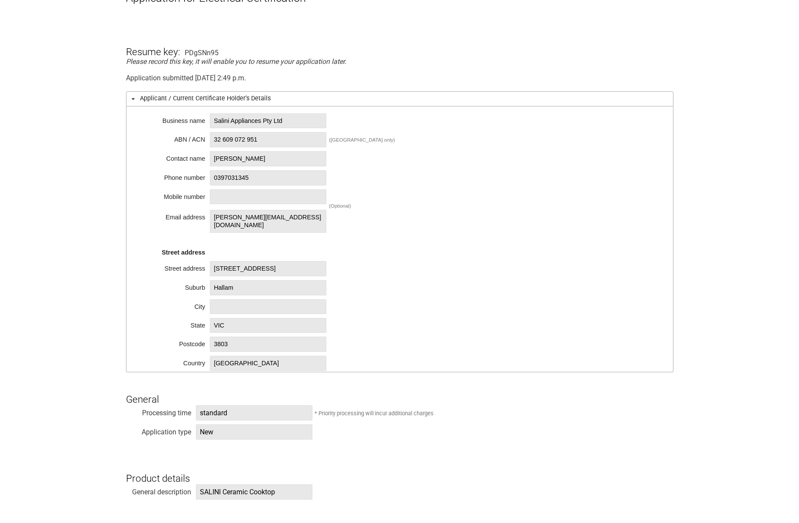
scroll to position [43, 0]
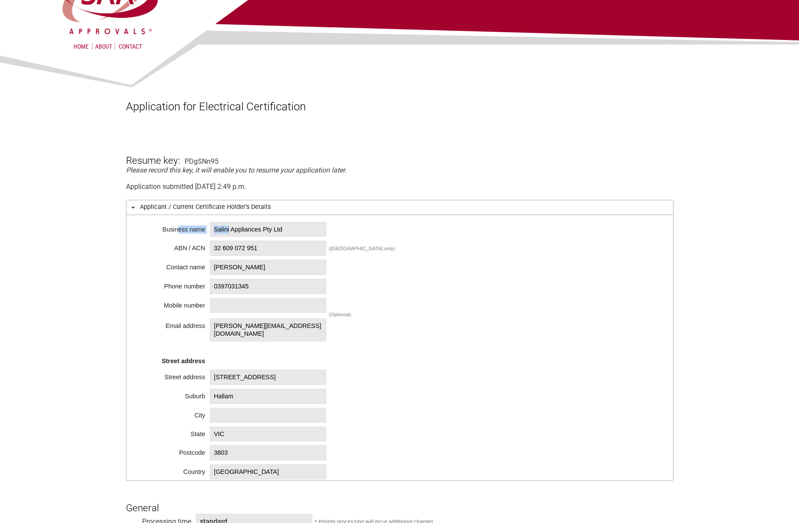
drag, startPoint x: 231, startPoint y: 230, endPoint x: 174, endPoint y: 230, distance: 56.9
click at [174, 230] on div "Business name Salini Appliances Pty Ltd ABN / ACN 32 609 072 951 ([GEOGRAPHIC_D…" at bounding box center [399, 348] width 547 height 266
copy div "ess name [PERSON_NAME]"
click at [242, 233] on span "Salini Appliances Pty Ltd" at bounding box center [268, 229] width 116 height 15
drag, startPoint x: 230, startPoint y: 229, endPoint x: 214, endPoint y: 229, distance: 16.5
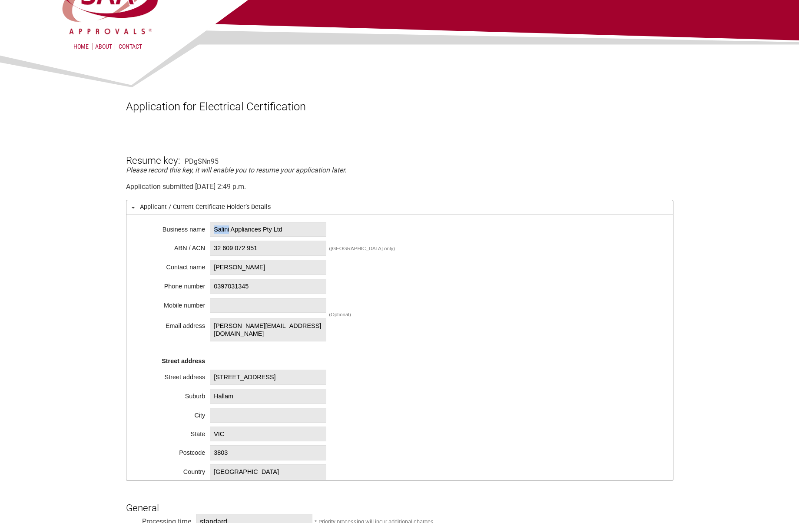
click at [214, 229] on span "Salini Appliances Pty Ltd" at bounding box center [268, 229] width 116 height 15
copy span "Salini"
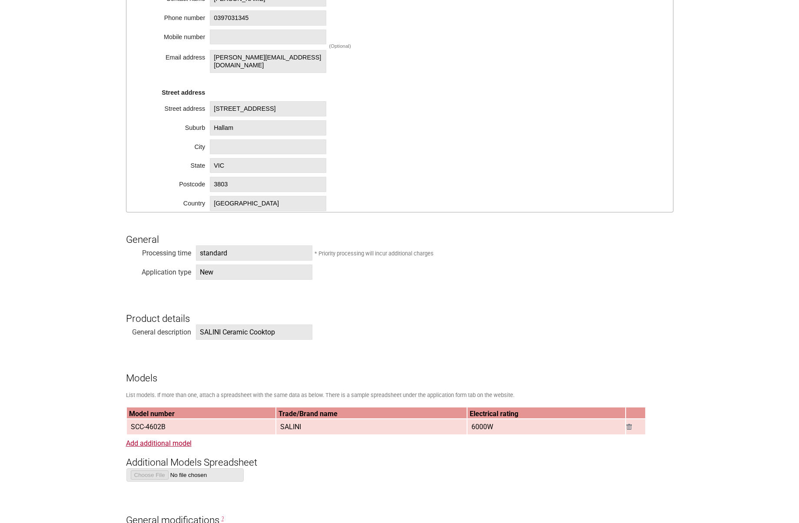
scroll to position [348, 0]
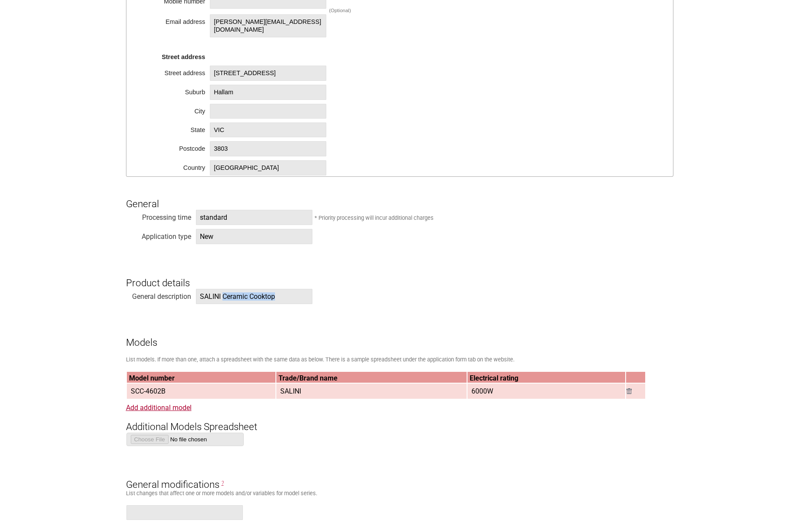
drag, startPoint x: 277, startPoint y: 299, endPoint x: 223, endPoint y: 298, distance: 54.3
click at [223, 298] on span "SALINI Ceramic Cooktop" at bounding box center [254, 296] width 116 height 15
copy span "Ceramic Cooktop"
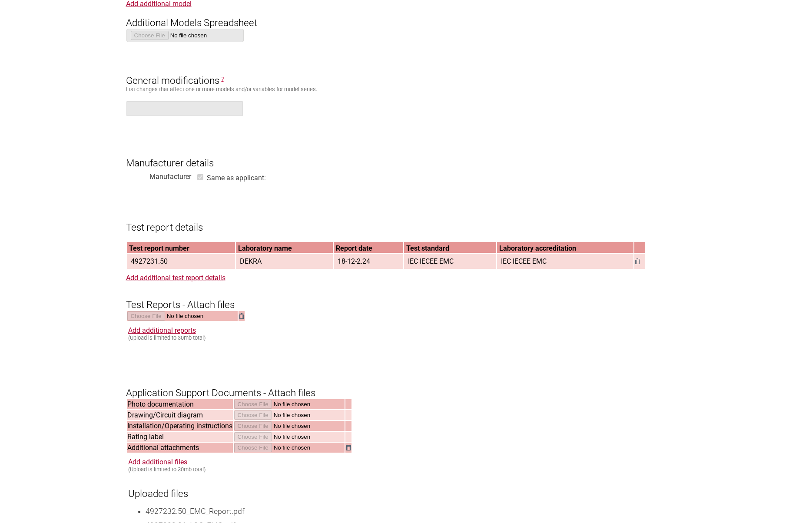
scroll to position [769, 0]
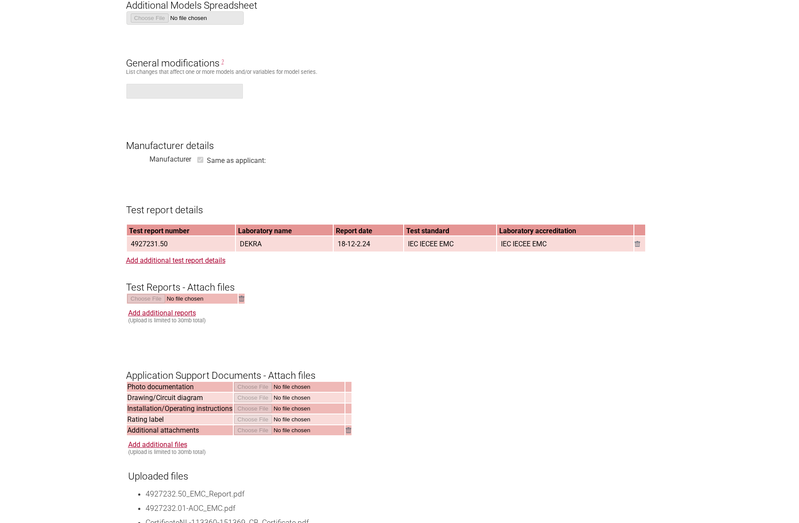
click at [146, 248] on span "4927231.50" at bounding box center [149, 244] width 44 height 14
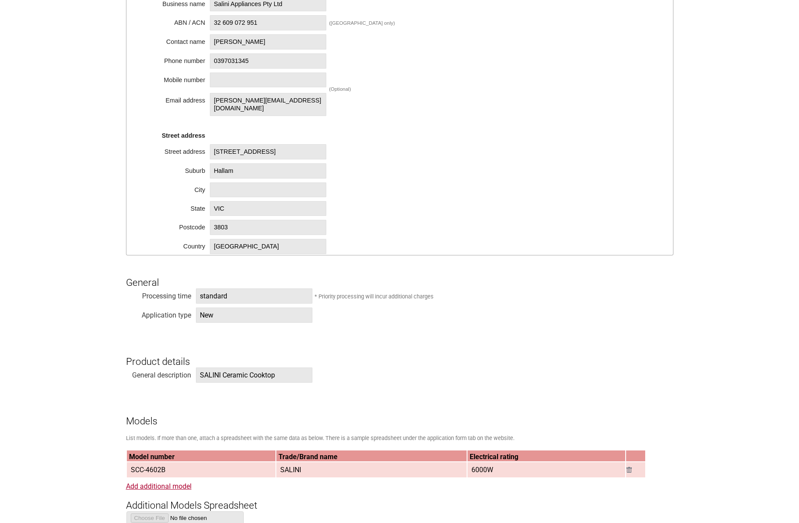
scroll to position [261, 0]
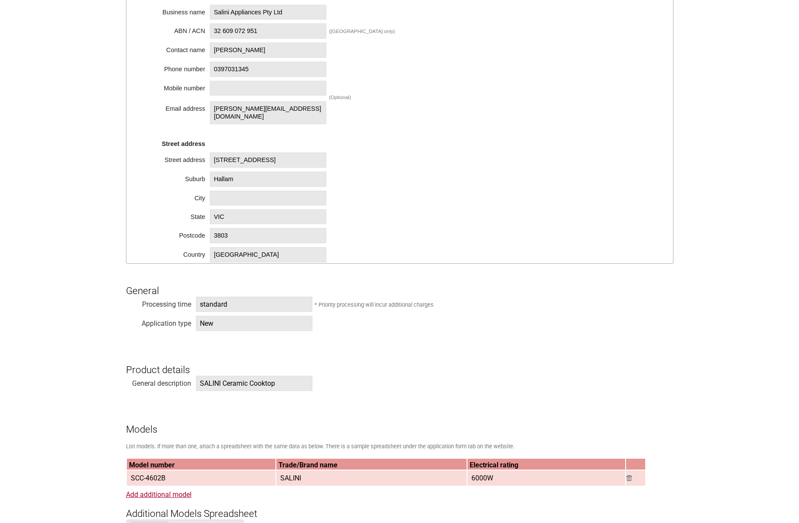
click at [348, 146] on div "Business name Salini Appliances Pty Ltd ABN / ACN 32 609 072 951 ([GEOGRAPHIC_D…" at bounding box center [399, 131] width 547 height 266
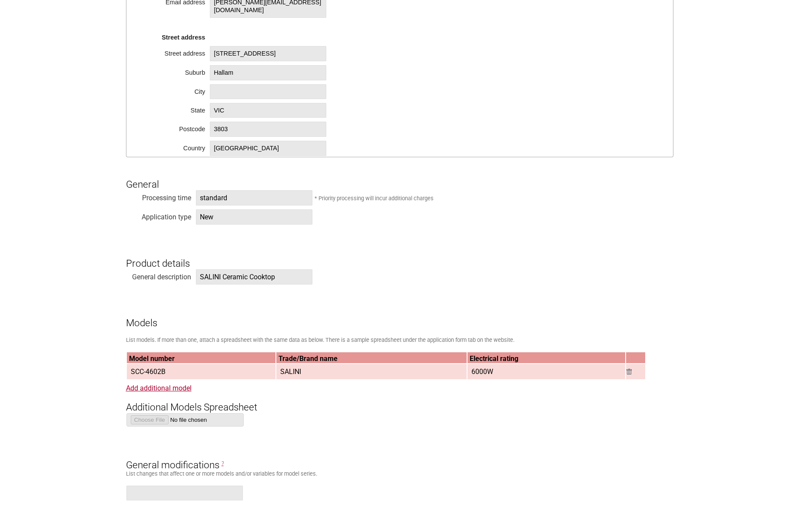
scroll to position [434, 0]
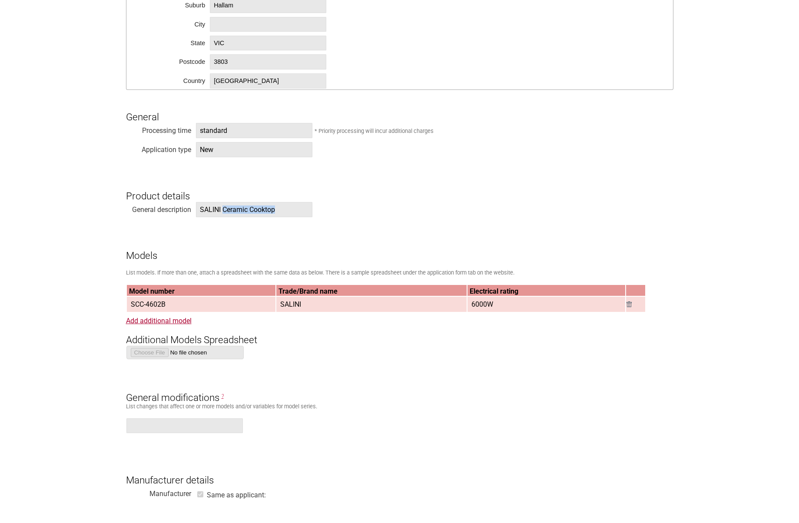
drag, startPoint x: 289, startPoint y: 213, endPoint x: 224, endPoint y: 213, distance: 65.2
click at [224, 213] on span "SALINI Ceramic Cooktop" at bounding box center [254, 209] width 116 height 15
copy span "Ceramic Cooktop"
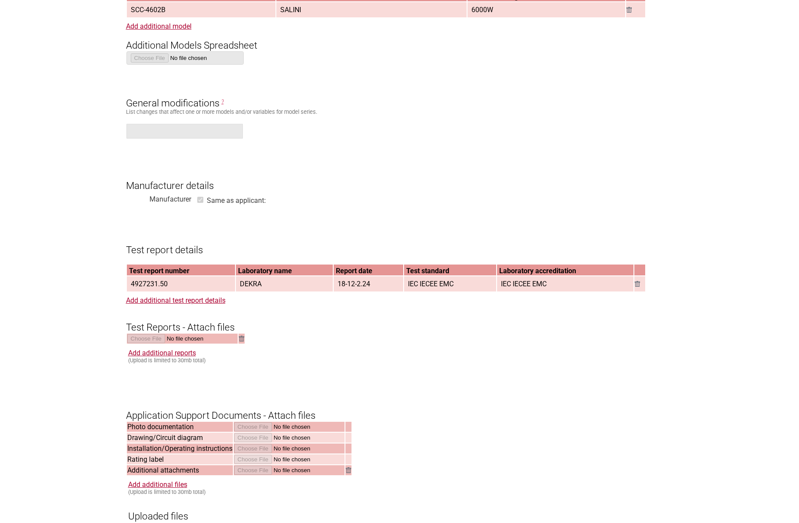
scroll to position [869, 0]
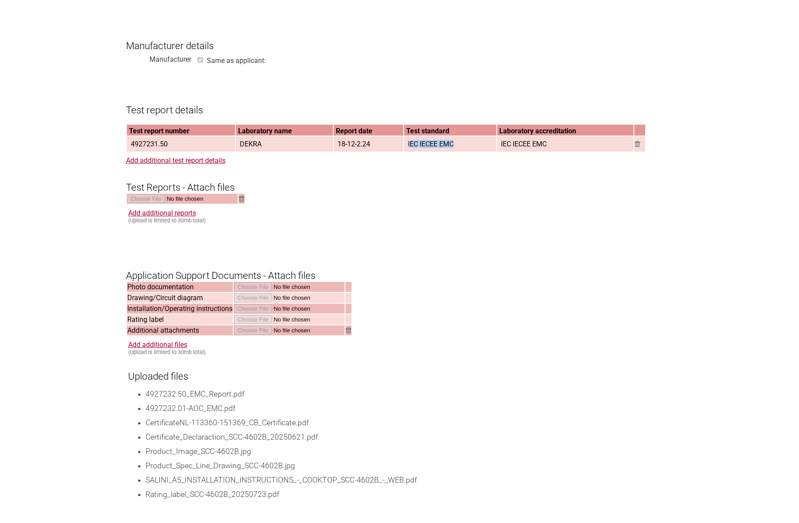
drag, startPoint x: 411, startPoint y: 146, endPoint x: 469, endPoint y: 146, distance: 58.2
click at [469, 146] on td "IEC IECEE EMC" at bounding box center [450, 143] width 92 height 15
click at [411, 156] on form "Resume key: PDgSNn95 Please record this key, it will enable you to resume your …" at bounding box center [399, 95] width 547 height 1574
drag, startPoint x: 405, startPoint y: 146, endPoint x: 453, endPoint y: 146, distance: 47.8
click at [453, 146] on span "IEC IECEE EMC" at bounding box center [430, 144] width 53 height 14
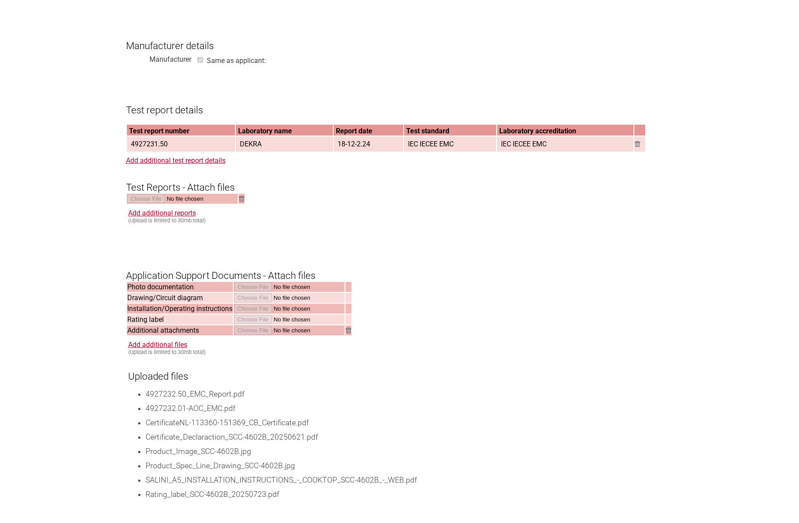
click at [789, 123] on section "Application for Electrical Certification Resume key: PDgSNn95 Please record thi…" at bounding box center [399, 55] width 799 height 1656
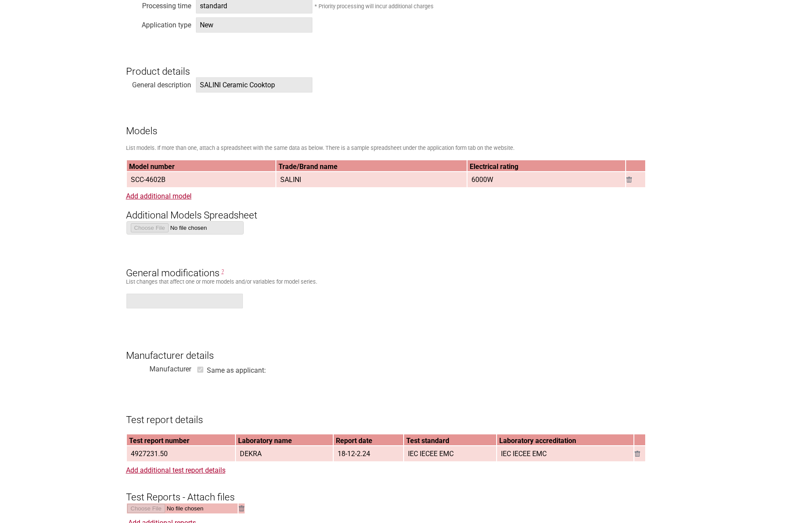
scroll to position [478, 0]
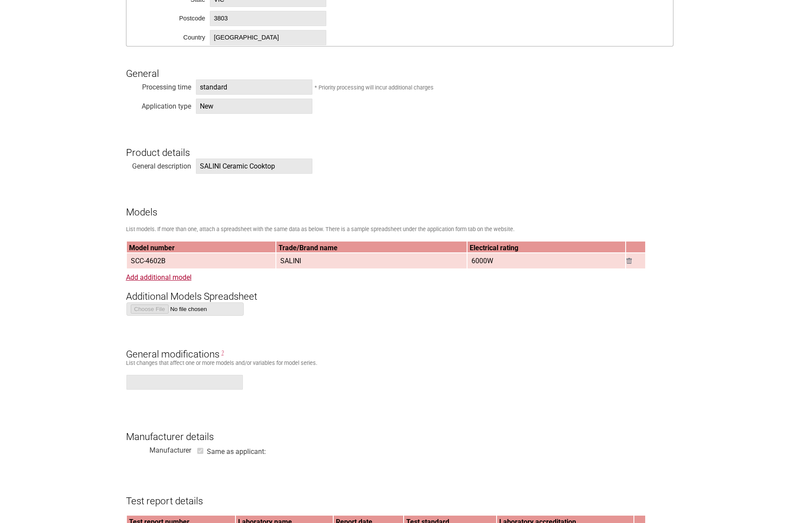
click at [517, 341] on h3 "General modifications ?" at bounding box center [399, 347] width 547 height 26
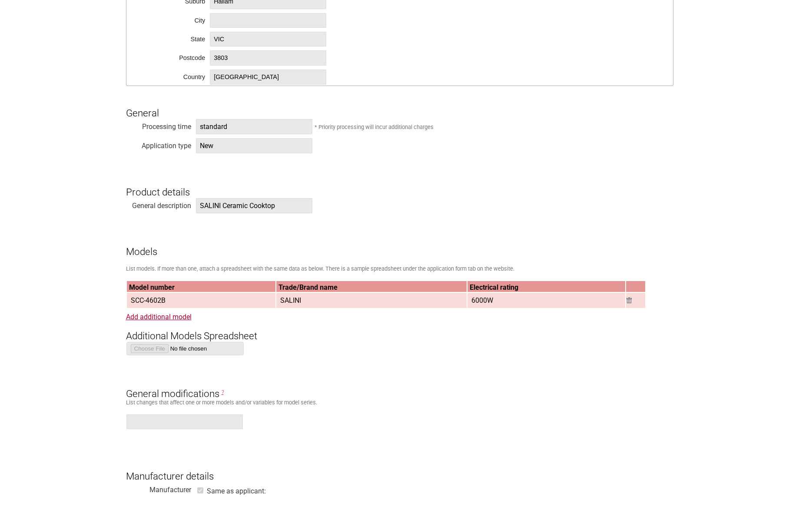
scroll to position [391, 0]
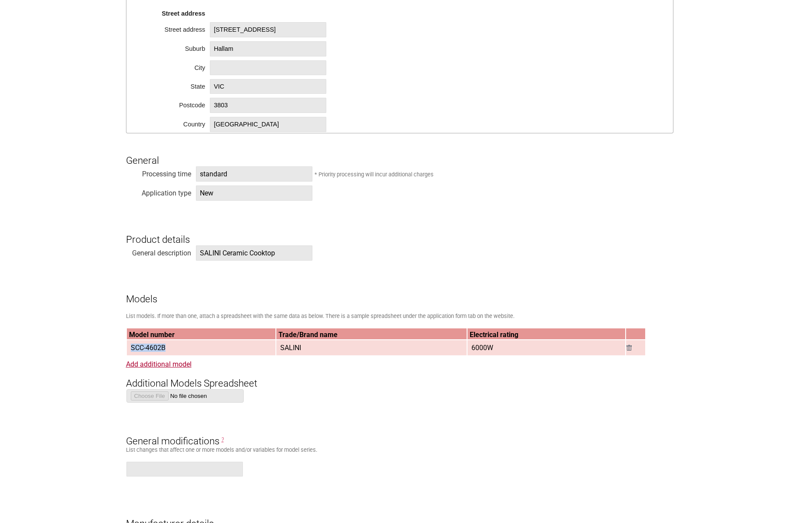
drag, startPoint x: 131, startPoint y: 348, endPoint x: 167, endPoint y: 348, distance: 36.1
click at [167, 348] on span "SCC-4602B" at bounding box center [148, 348] width 42 height 14
copy span "SCC-4602B"
drag, startPoint x: 279, startPoint y: 348, endPoint x: 302, endPoint y: 350, distance: 22.7
click at [302, 350] on span "SALINI" at bounding box center [291, 348] width 28 height 14
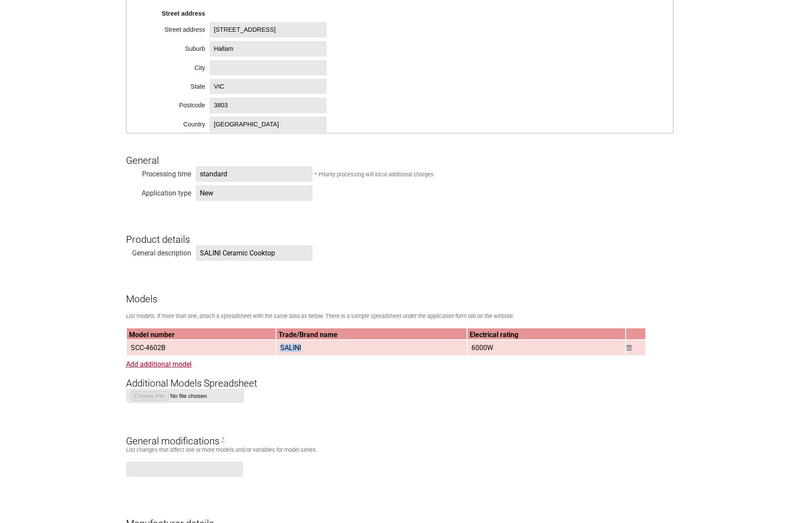
copy span "SALINI"
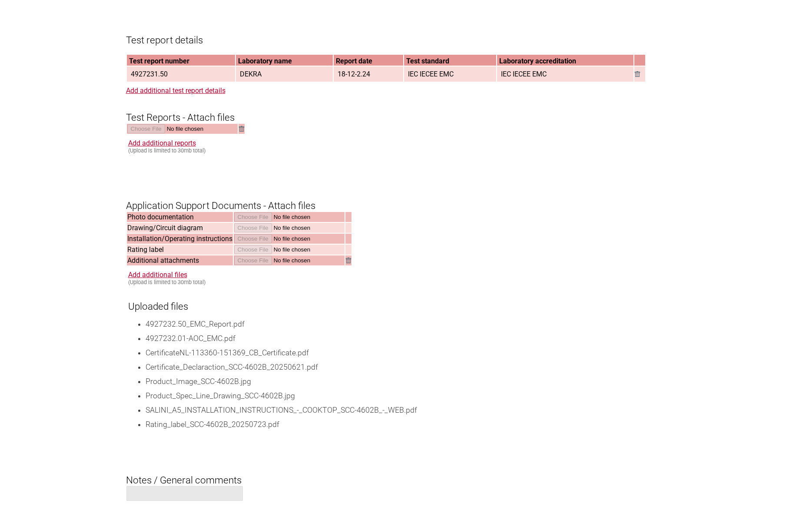
scroll to position [956, 0]
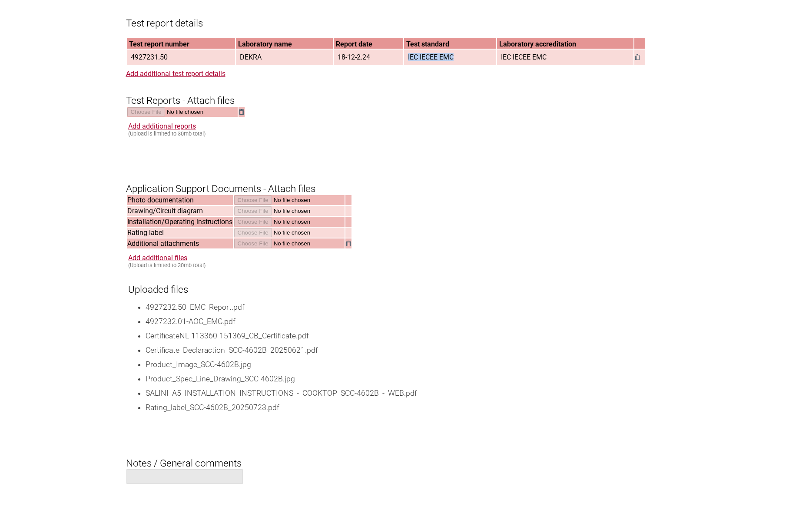
drag, startPoint x: 408, startPoint y: 59, endPoint x: 469, endPoint y: 64, distance: 61.0
click at [469, 64] on td "IEC IECEE EMC" at bounding box center [450, 57] width 92 height 15
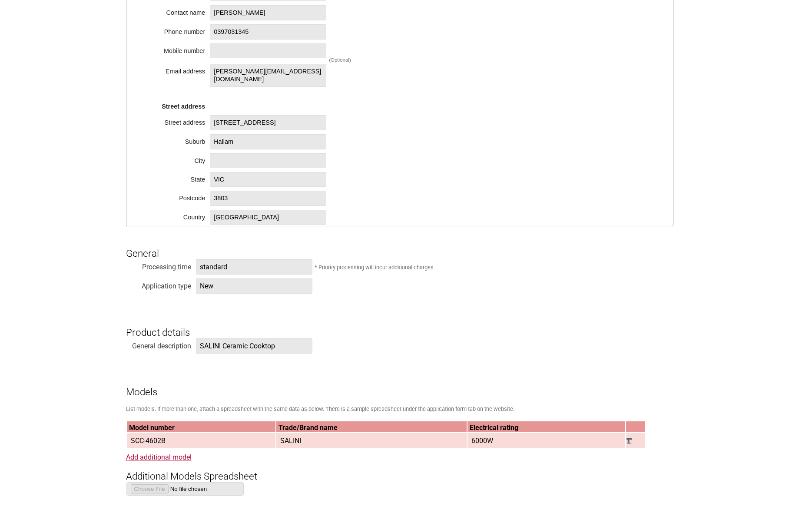
scroll to position [174, 0]
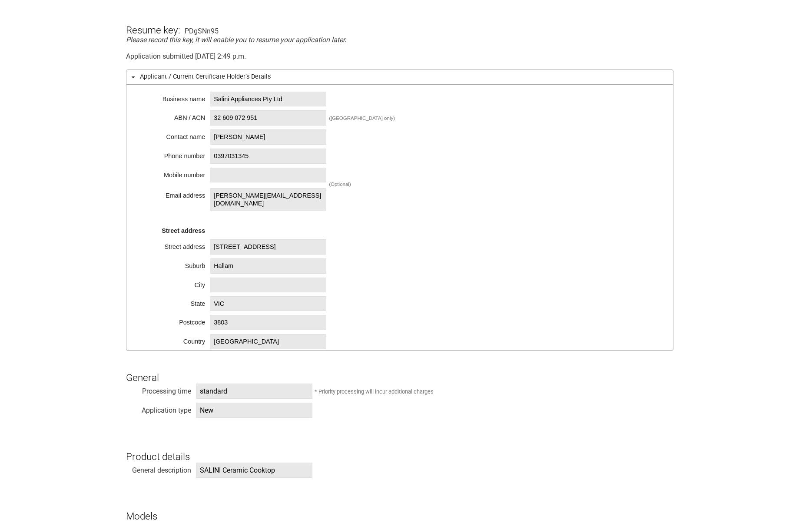
click at [298, 196] on span "[PERSON_NAME][EMAIL_ADDRESS][DOMAIN_NAME]" at bounding box center [268, 199] width 116 height 23
drag, startPoint x: 303, startPoint y: 196, endPoint x: 202, endPoint y: 195, distance: 101.2
click at [202, 195] on div "Business name Salini Appliances Pty Ltd ABN / ACN 32 609 072 951 ([GEOGRAPHIC_D…" at bounding box center [399, 218] width 547 height 266
copy div "s [PERSON_NAME][EMAIL_ADDRESS][DOMAIN_NAME]"
click at [244, 198] on span "[PERSON_NAME][EMAIL_ADDRESS][DOMAIN_NAME]" at bounding box center [268, 199] width 116 height 23
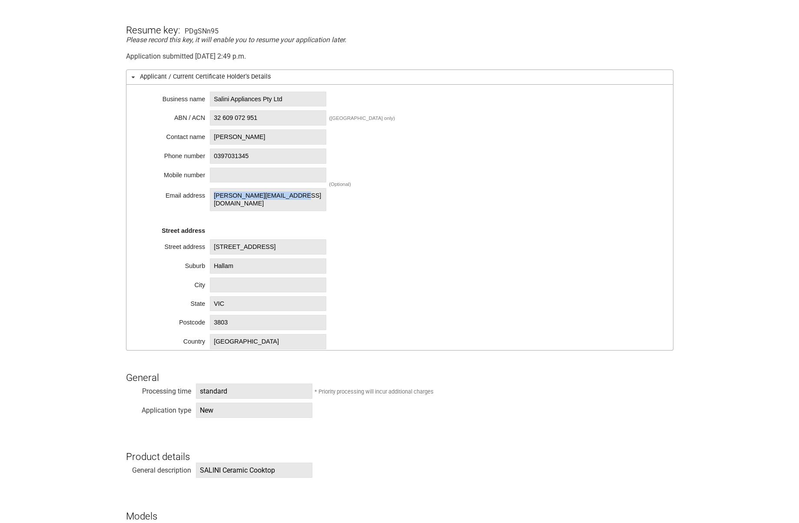
drag, startPoint x: 215, startPoint y: 196, endPoint x: 298, endPoint y: 196, distance: 83.0
click at [298, 196] on span "[PERSON_NAME][EMAIL_ADDRESS][DOMAIN_NAME]" at bounding box center [268, 199] width 116 height 23
copy span "[PERSON_NAME][EMAIL_ADDRESS][DOMAIN_NAME]"
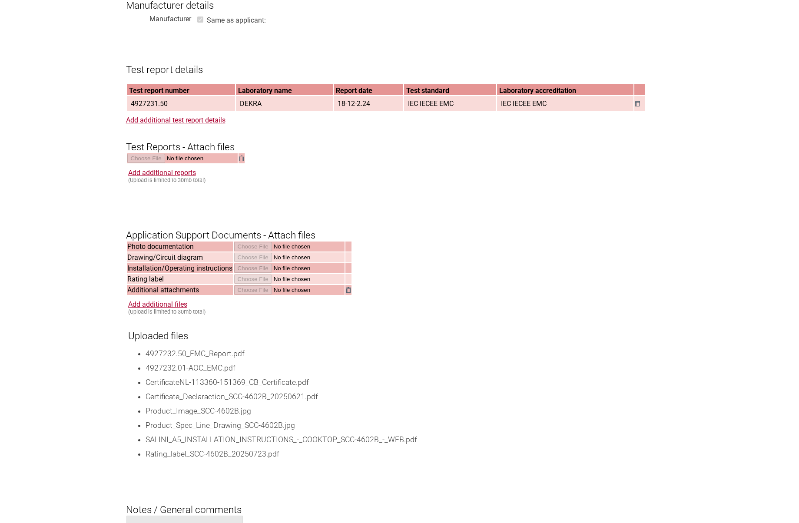
scroll to position [912, 0]
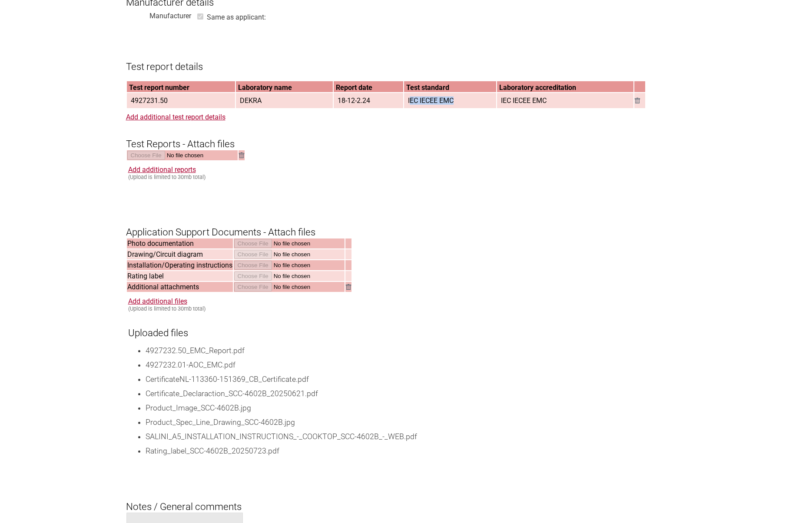
drag, startPoint x: 410, startPoint y: 105, endPoint x: 463, endPoint y: 105, distance: 53.0
click at [463, 105] on td "IEC IECEE EMC" at bounding box center [450, 100] width 92 height 15
click at [471, 203] on form "Resume key: PDgSNn95 Please record this key, it will enable you to resume your …" at bounding box center [399, 52] width 547 height 1574
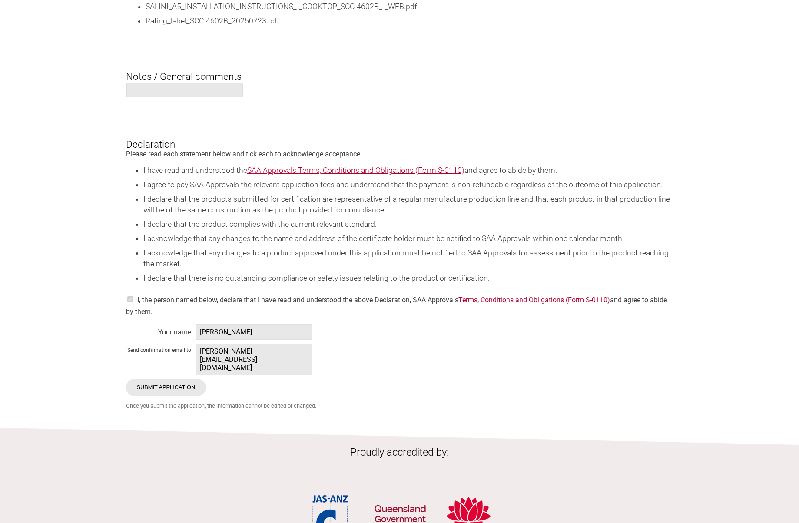
scroll to position [1347, 0]
